Goal: Task Accomplishment & Management: Manage account settings

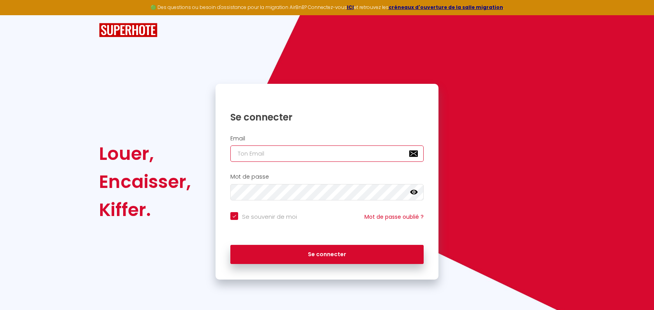
type input "[EMAIL_ADDRESS][DOMAIN_NAME]"
click at [327, 253] on button "Se connecter" at bounding box center [326, 254] width 193 height 19
checkbox input "true"
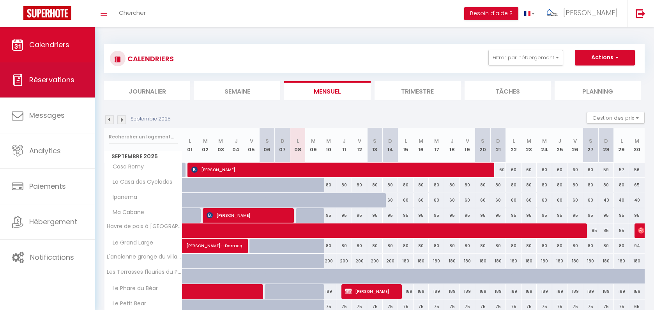
click at [58, 87] on link "Réservations" at bounding box center [47, 79] width 95 height 35
select select "not_cancelled"
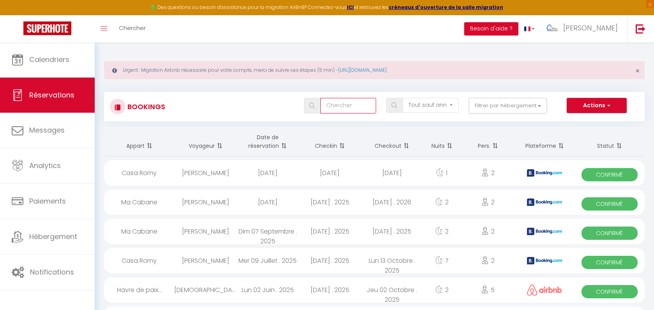
click at [343, 103] on input "text" at bounding box center [348, 106] width 56 height 16
type input "[PERSON_NAME]"
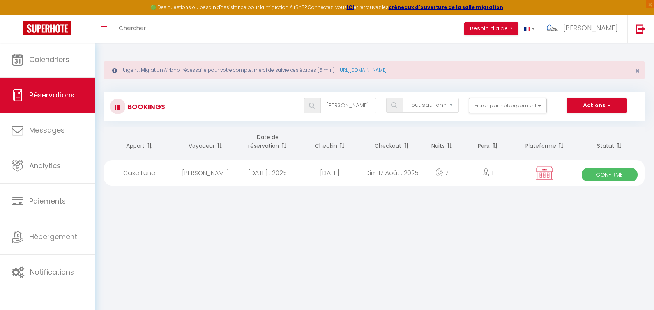
click at [204, 174] on div "[PERSON_NAME]" at bounding box center [205, 172] width 62 height 25
select select "OK"
select select "KO"
select select "0"
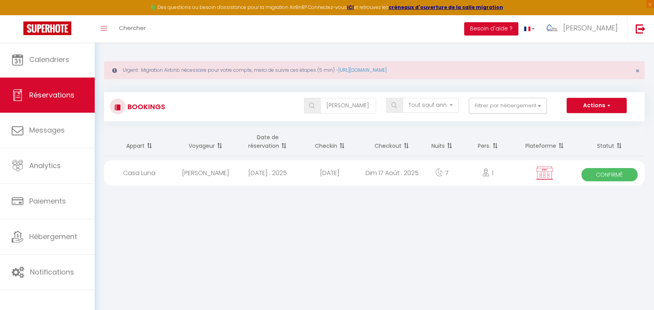
select select "1"
select select
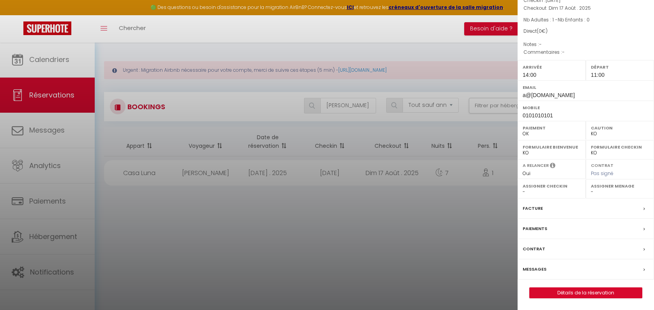
scroll to position [64, 0]
click at [593, 228] on div "Paiements" at bounding box center [586, 229] width 136 height 20
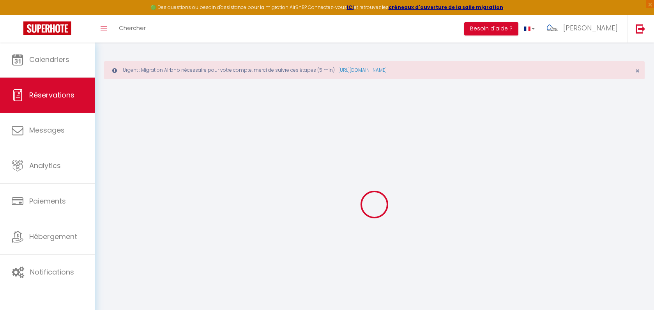
select select
checkbox input "false"
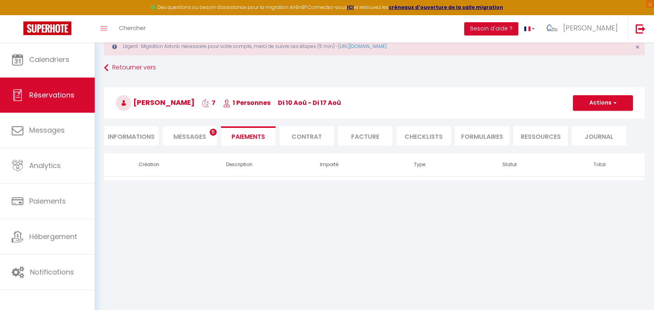
scroll to position [25, 0]
click at [198, 135] on span "Messages" at bounding box center [190, 135] width 33 height 9
